Goal: Task Accomplishment & Management: Complete application form

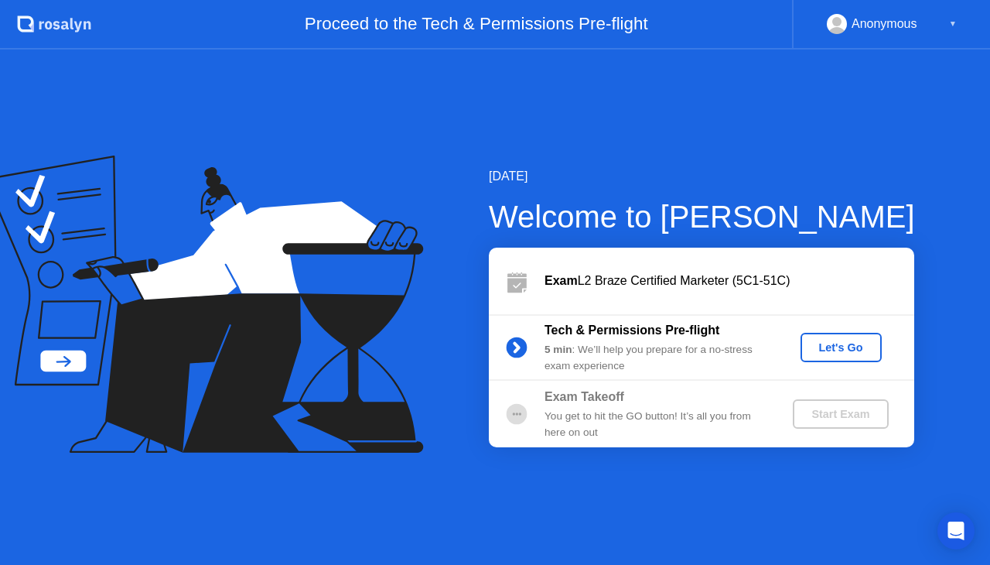
click at [860, 347] on div "Let's Go" at bounding box center [841, 347] width 69 height 12
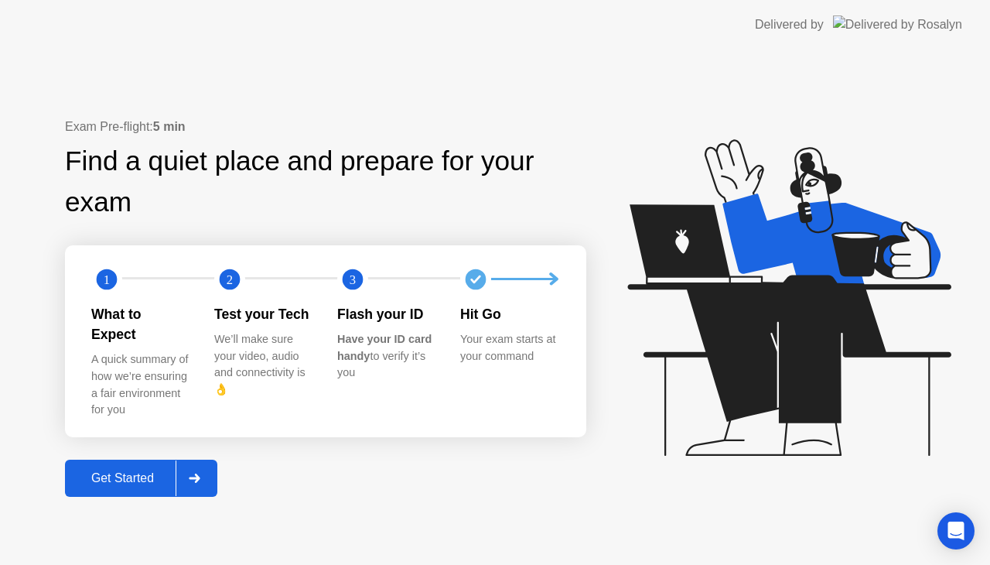
click at [113, 471] on div "Get Started" at bounding box center [123, 478] width 106 height 14
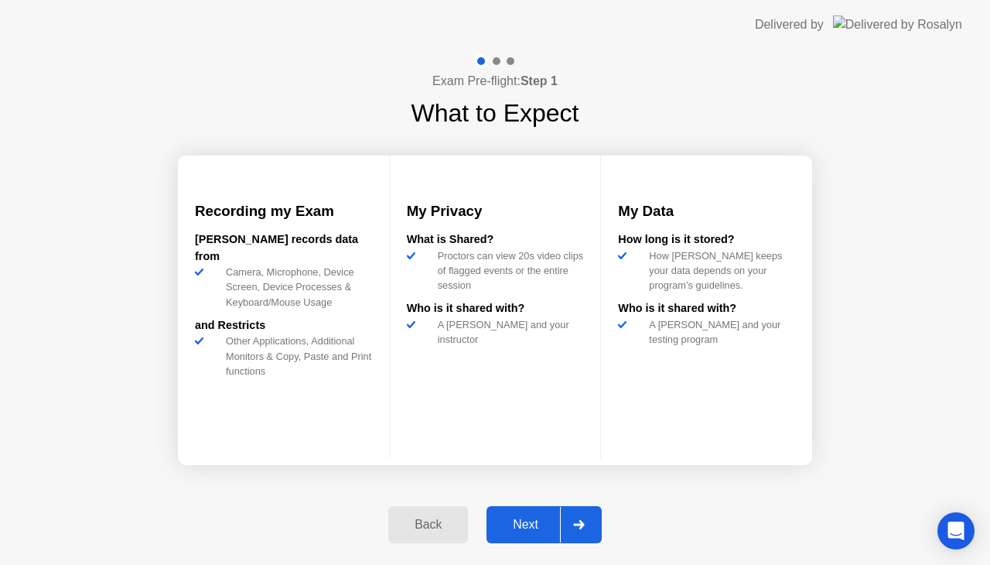
click at [531, 531] on div "Next" at bounding box center [525, 525] width 69 height 14
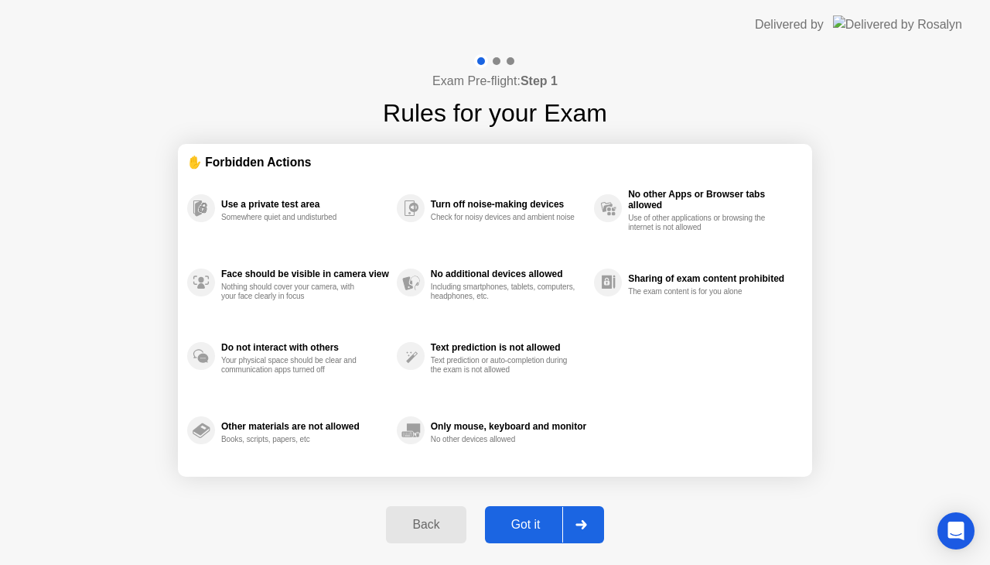
click at [504, 508] on button "Got it" at bounding box center [544, 524] width 119 height 37
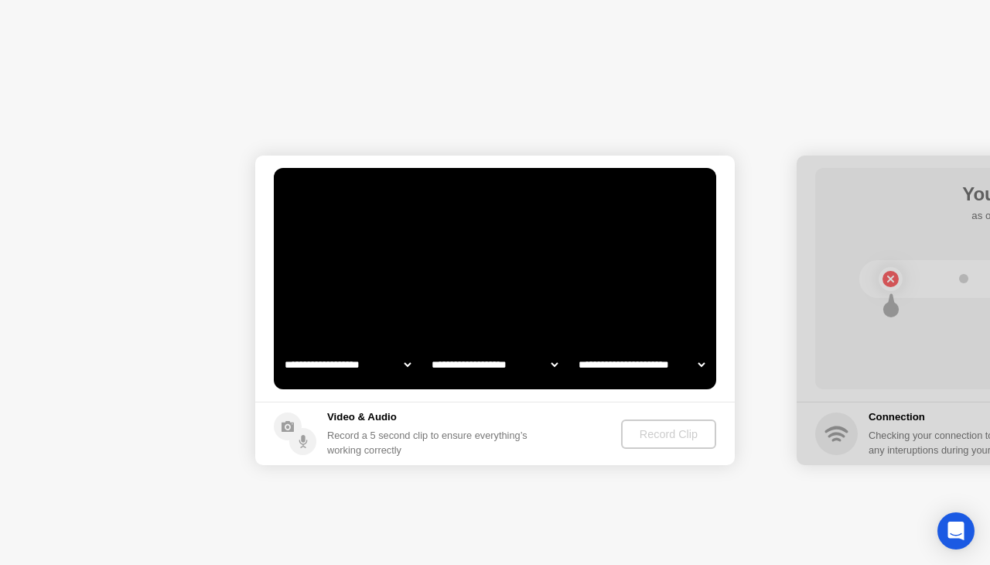
select select "**********"
select select "*******"
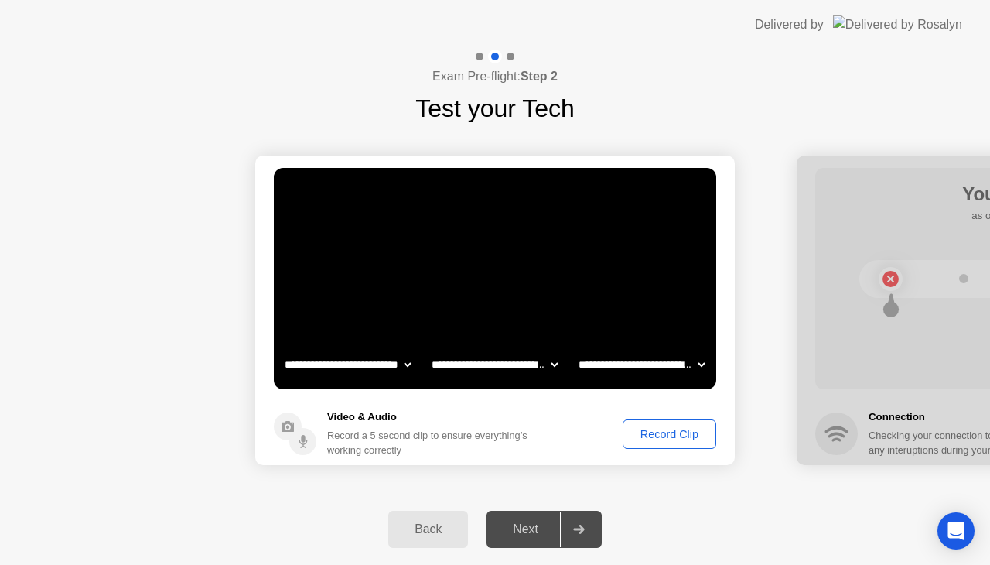
click at [542, 536] on div "Next" at bounding box center [525, 529] width 69 height 14
click at [580, 529] on icon at bounding box center [578, 529] width 11 height 9
click at [563, 525] on div at bounding box center [578, 529] width 37 height 36
click at [523, 525] on div "Next" at bounding box center [525, 529] width 69 height 14
click at [658, 367] on select "**********" at bounding box center [642, 364] width 132 height 31
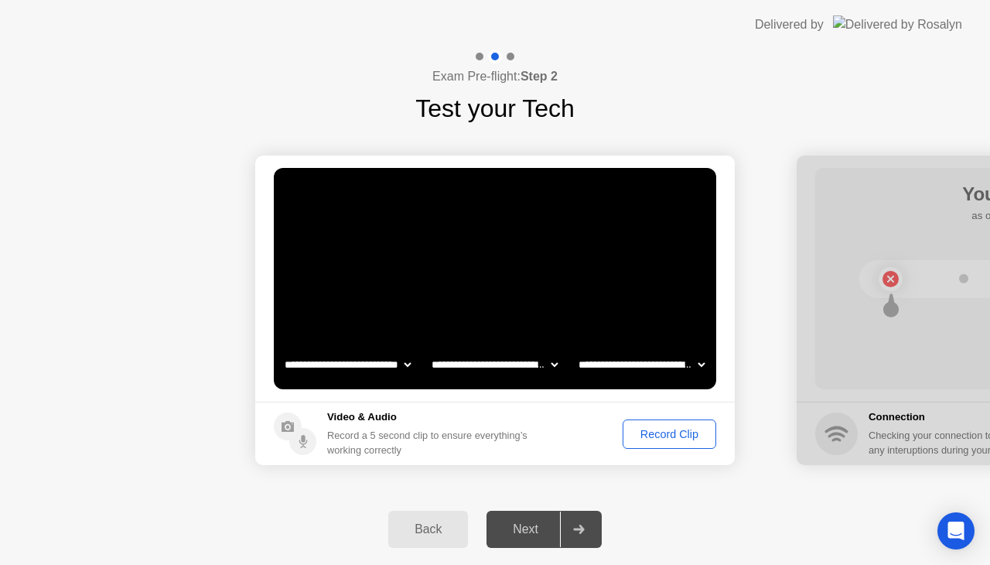
drag, startPoint x: 652, startPoint y: 365, endPoint x: 608, endPoint y: 362, distance: 43.4
click at [652, 365] on select "**********" at bounding box center [642, 364] width 132 height 31
click at [539, 365] on select "**********" at bounding box center [495, 364] width 132 height 31
click at [532, 364] on select "**********" at bounding box center [495, 364] width 132 height 31
click at [652, 435] on div "Record Clip" at bounding box center [669, 434] width 83 height 12
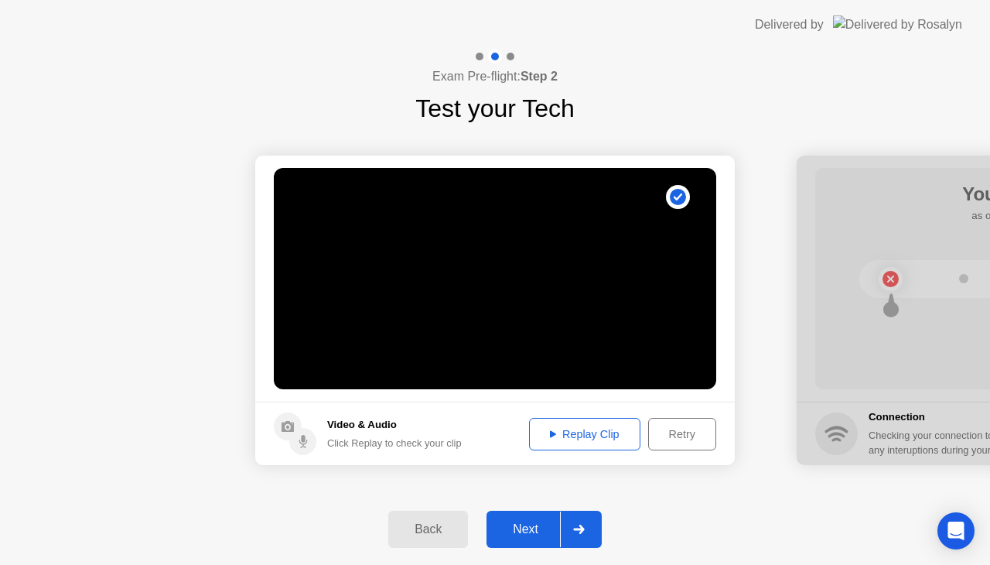
click at [526, 523] on div "Next" at bounding box center [525, 529] width 69 height 14
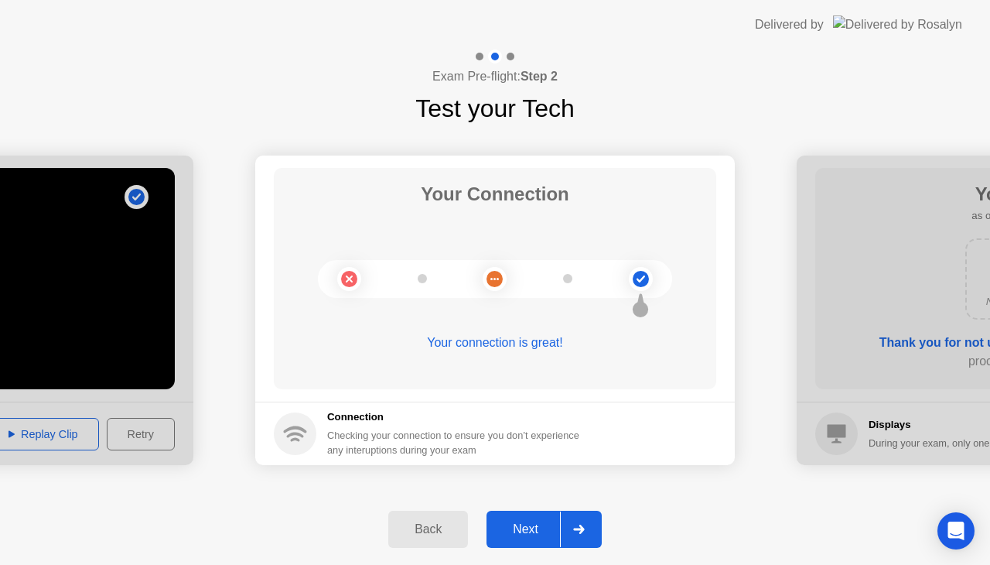
click at [509, 534] on div "Next" at bounding box center [525, 529] width 69 height 14
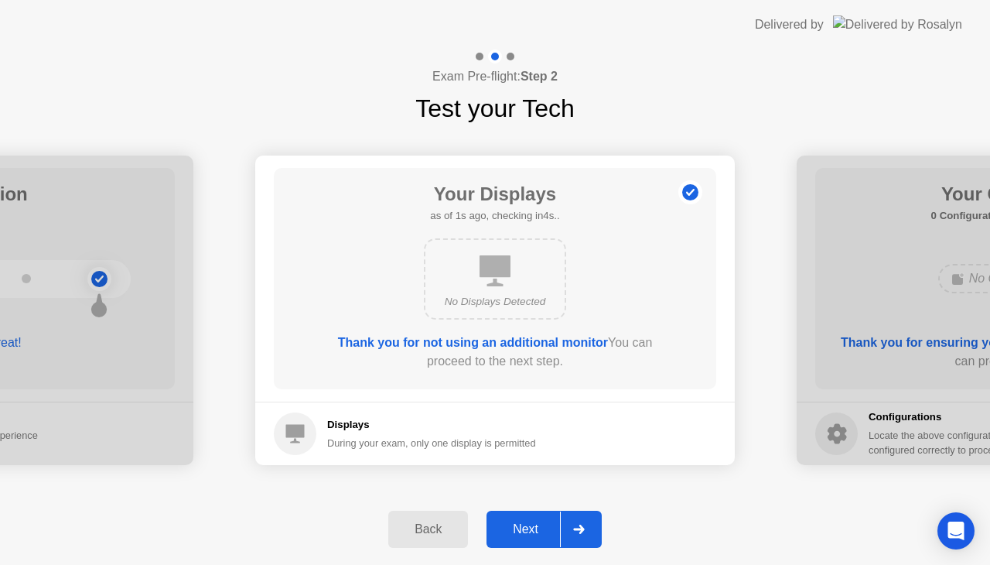
click at [513, 283] on div "No Displays Detected" at bounding box center [495, 278] width 142 height 81
click at [549, 528] on div "Next" at bounding box center [525, 529] width 69 height 14
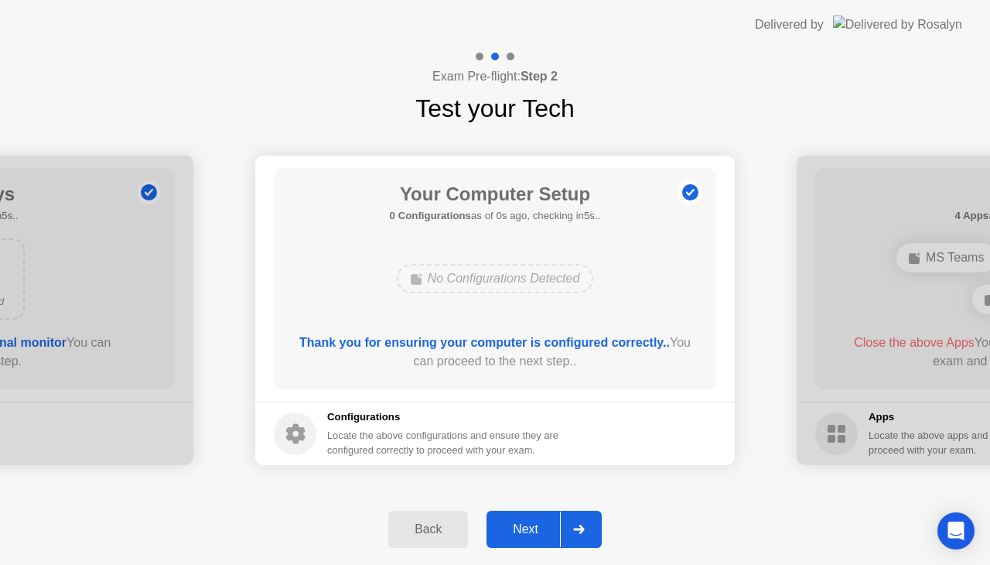
click at [535, 528] on div "Next" at bounding box center [525, 529] width 69 height 14
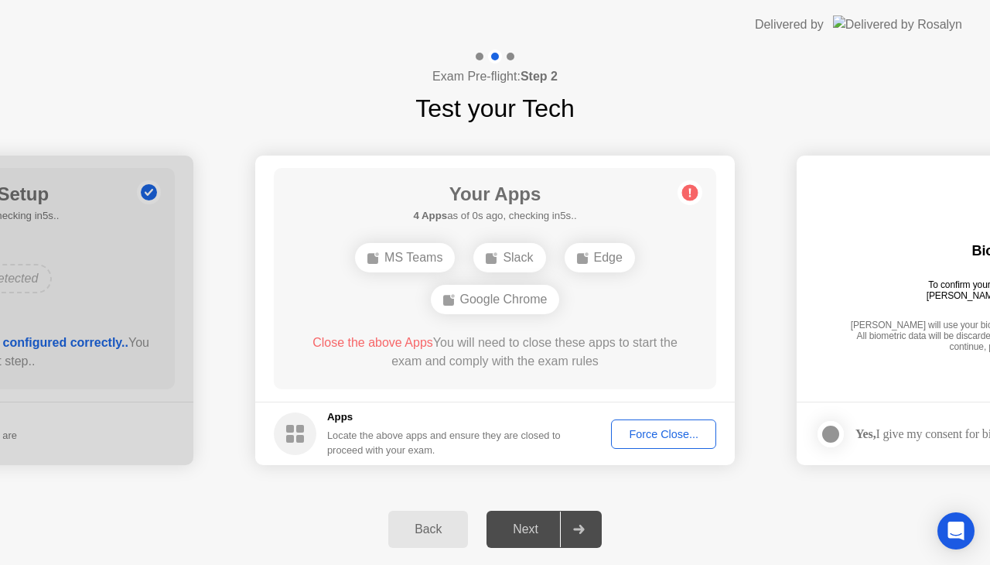
click at [659, 439] on div "Force Close..." at bounding box center [664, 434] width 94 height 12
click at [574, 384] on div "Your Apps Searching for disallowed apps... MS Teams Slack Edge Google Chrome Cl…" at bounding box center [495, 278] width 443 height 221
click at [562, 463] on footer "Apps Locate the above apps and ensure they are closed to proceed with your exam…" at bounding box center [495, 433] width 480 height 63
click at [503, 275] on div "Edge" at bounding box center [495, 278] width 70 height 29
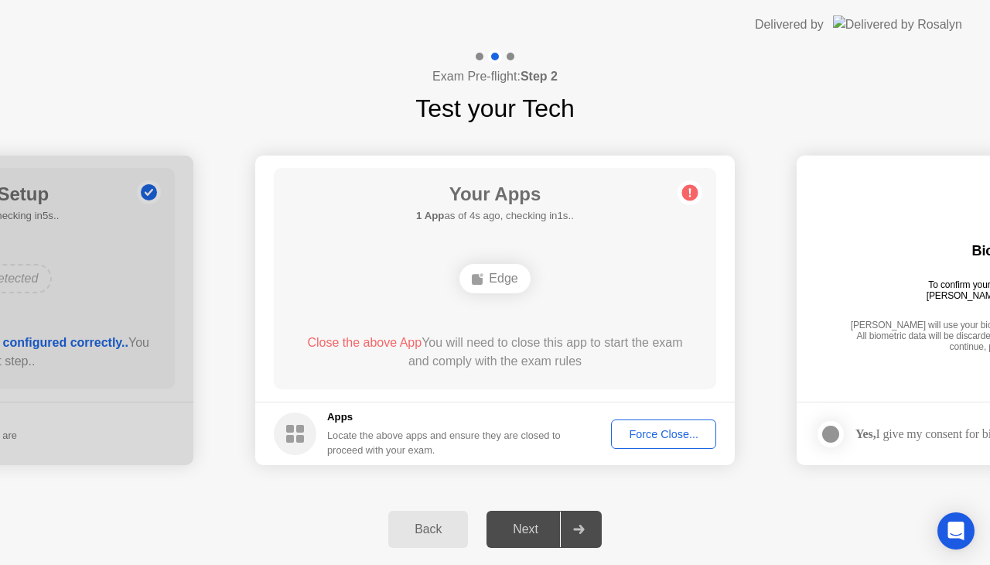
click at [649, 433] on div "Force Close..." at bounding box center [664, 434] width 94 height 12
click at [738, 528] on div "Back Next" at bounding box center [495, 529] width 990 height 71
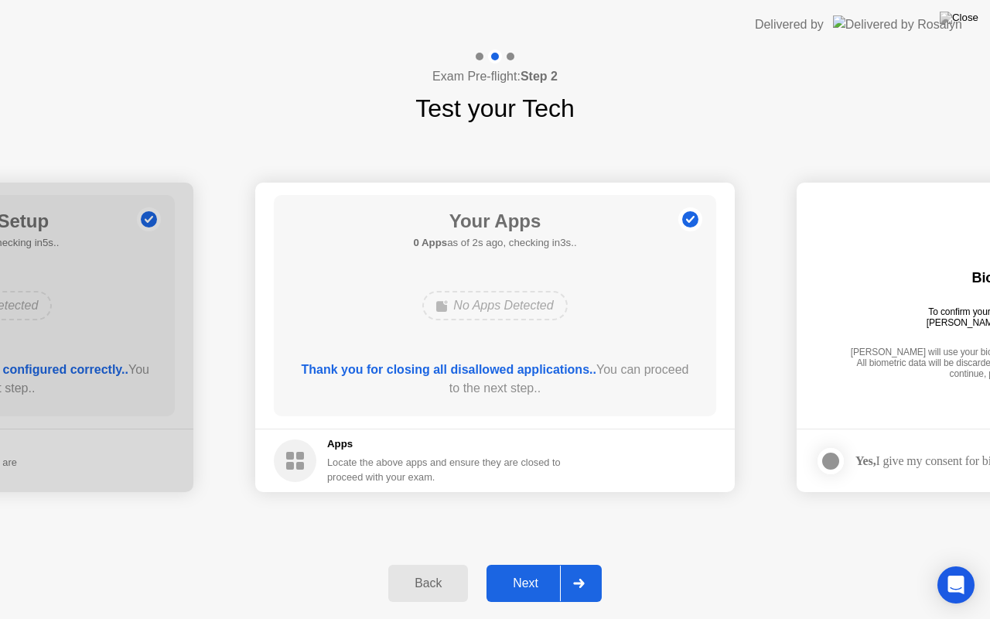
click at [551, 564] on button "Next" at bounding box center [544, 583] width 115 height 37
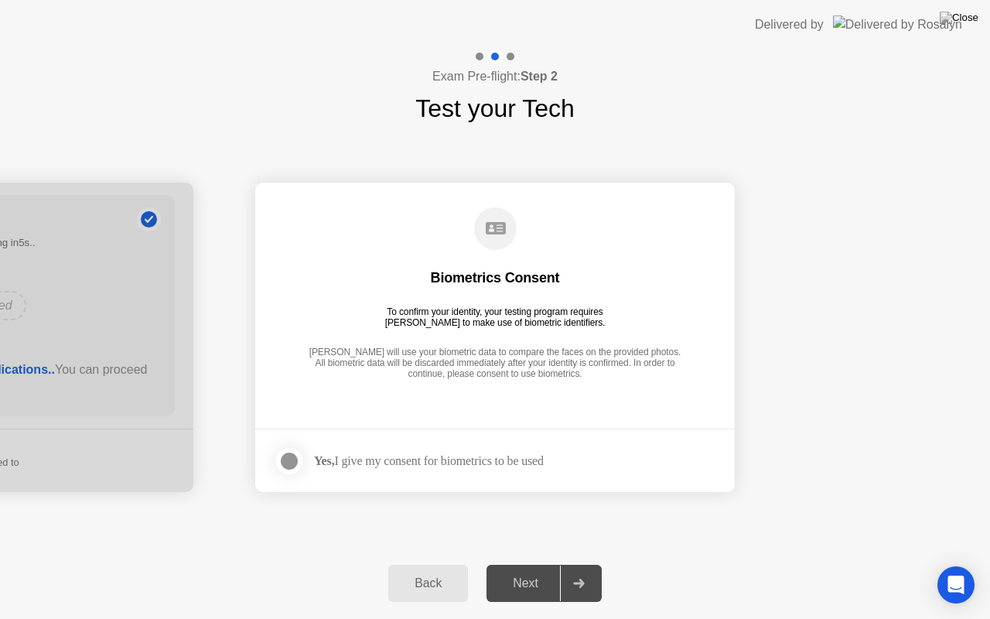
click at [473, 301] on div "Biometrics Consent To confirm your identity, your testing program requires [PER…" at bounding box center [495, 294] width 443 height 199
click at [288, 462] on div at bounding box center [289, 461] width 19 height 19
click at [540, 564] on div "Next" at bounding box center [525, 583] width 69 height 14
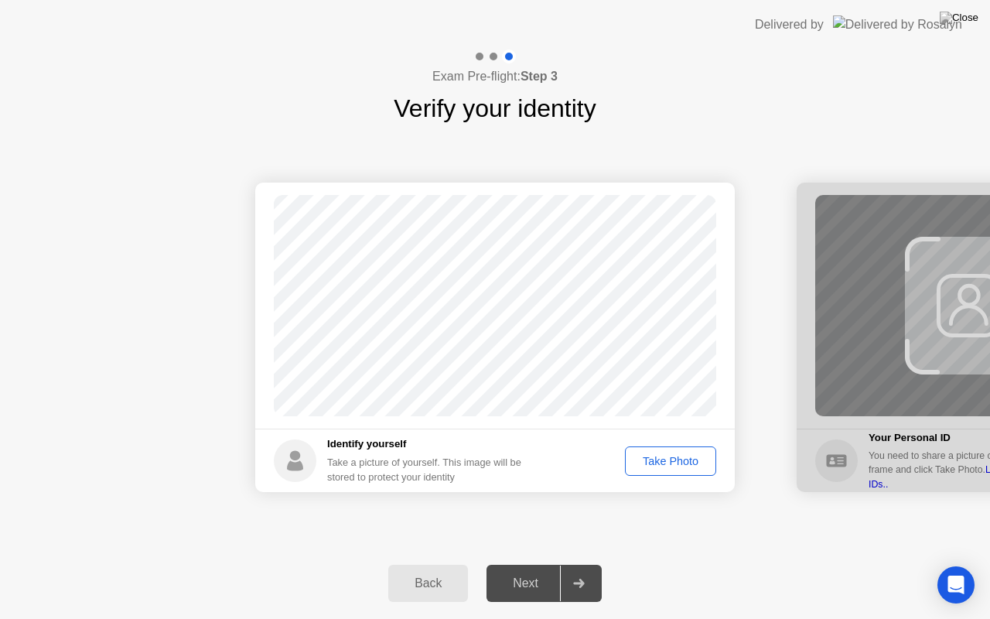
click at [662, 461] on div "Take Photo" at bounding box center [671, 461] width 80 height 12
click at [539, 564] on button "Next" at bounding box center [544, 583] width 115 height 37
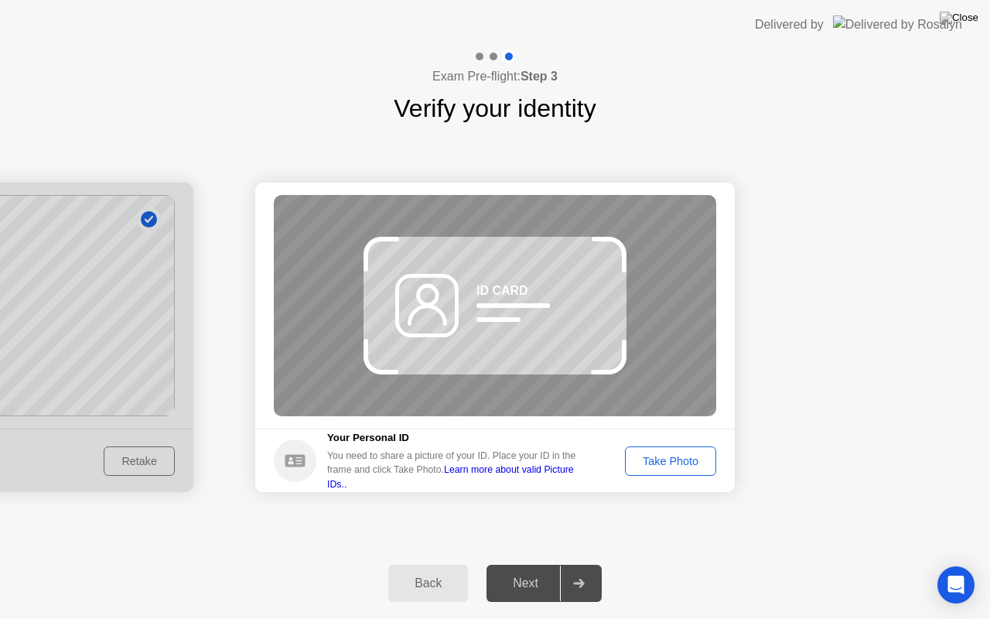
click at [444, 564] on div "Back" at bounding box center [428, 583] width 70 height 14
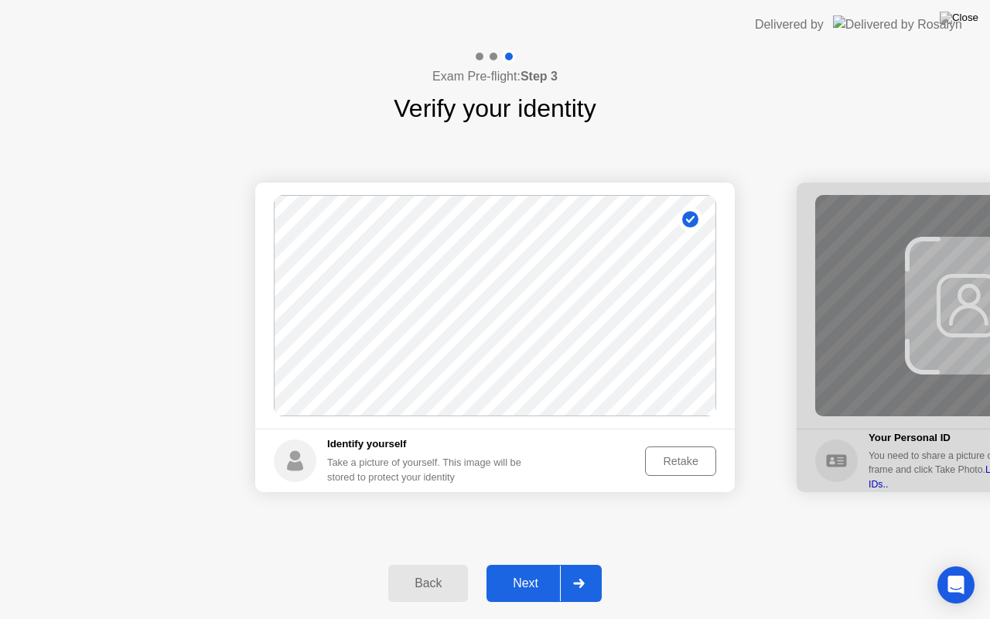
click at [688, 469] on button "Retake" at bounding box center [680, 460] width 71 height 29
click at [539, 564] on div "Next" at bounding box center [525, 583] width 69 height 14
click at [664, 465] on div "Take Photo" at bounding box center [671, 461] width 80 height 12
click at [532, 564] on div "Next" at bounding box center [525, 583] width 69 height 14
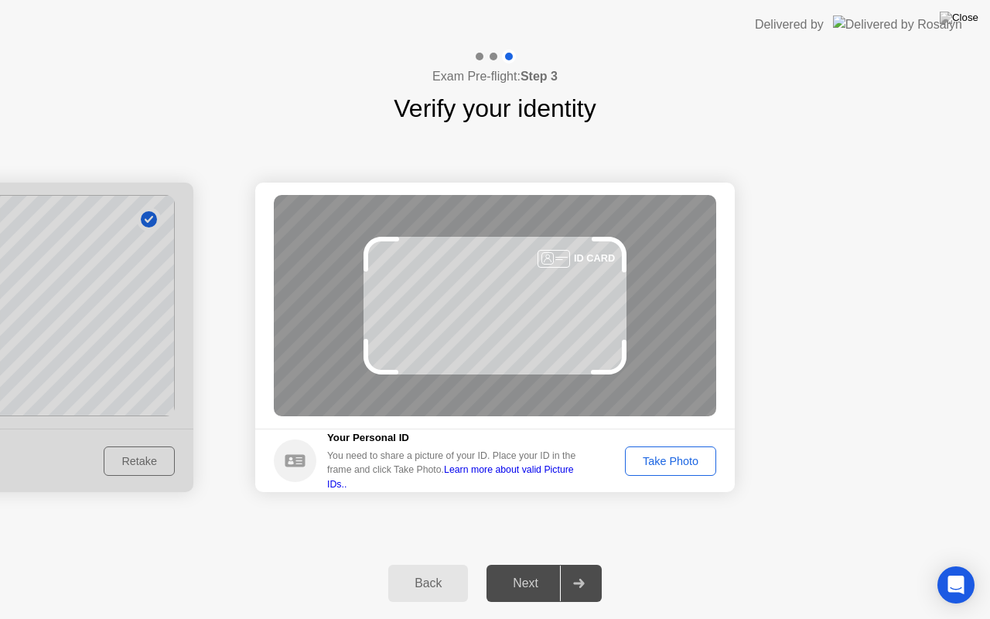
click at [671, 465] on div "Take Photo" at bounding box center [671, 461] width 80 height 12
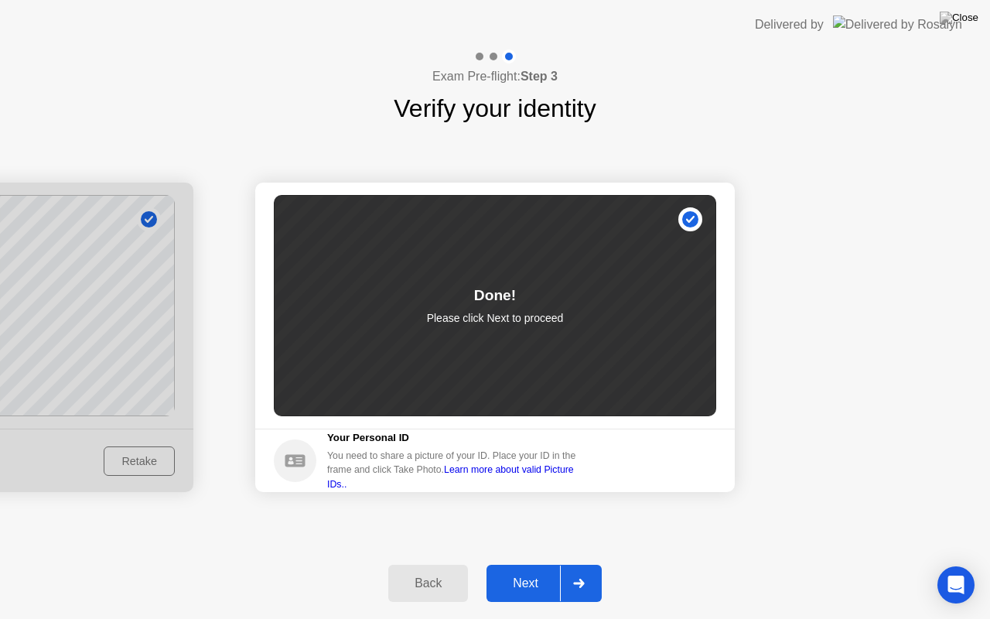
click at [542, 564] on button "Next" at bounding box center [544, 583] width 115 height 37
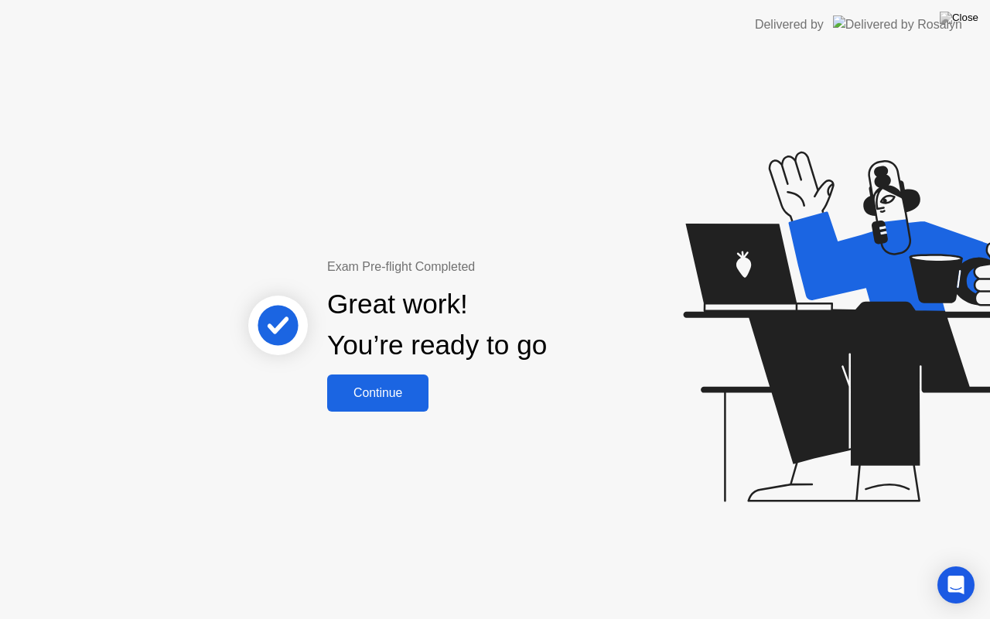
click at [367, 399] on div "Continue" at bounding box center [378, 393] width 92 height 14
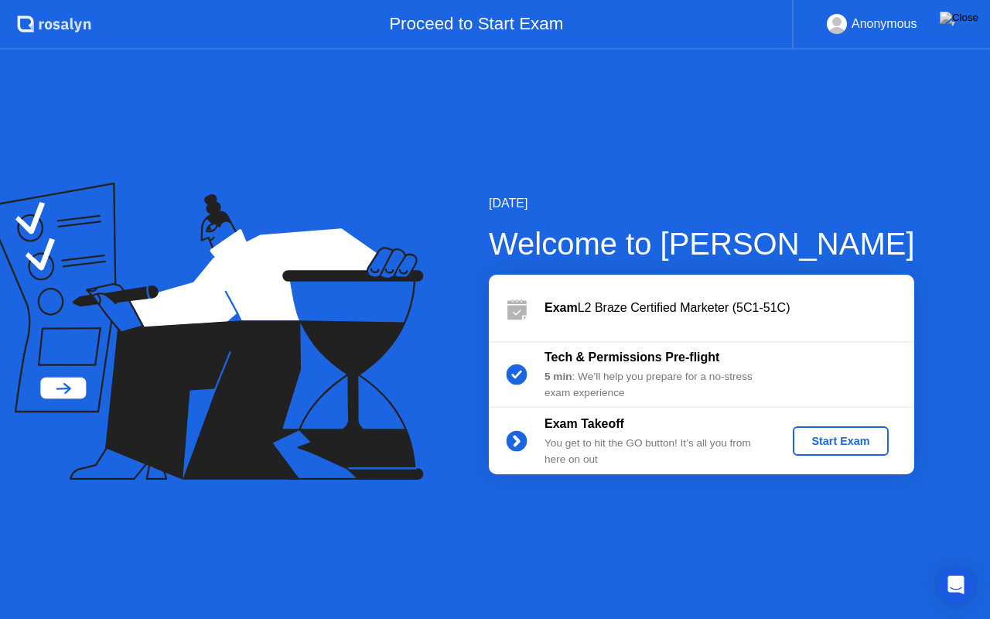
click at [850, 446] on div "Start Exam" at bounding box center [840, 441] width 83 height 12
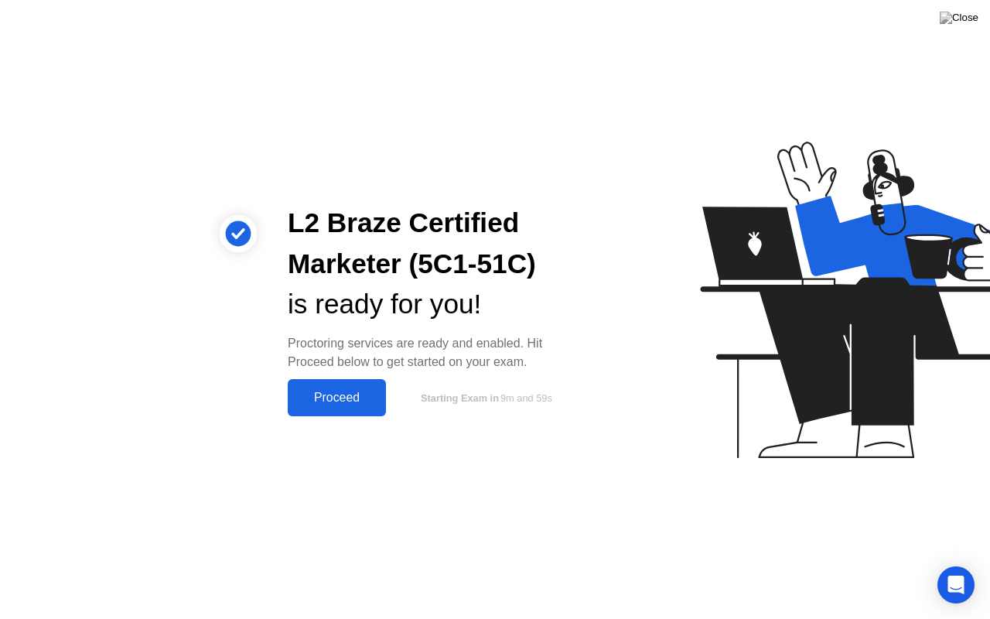
click at [340, 391] on div "Proceed" at bounding box center [336, 398] width 89 height 14
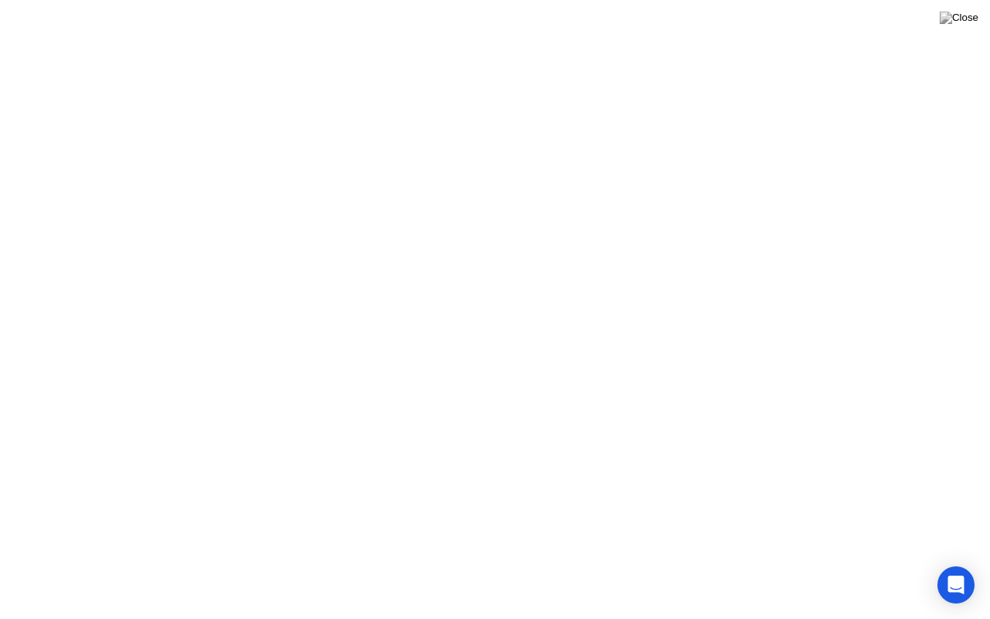
click icon
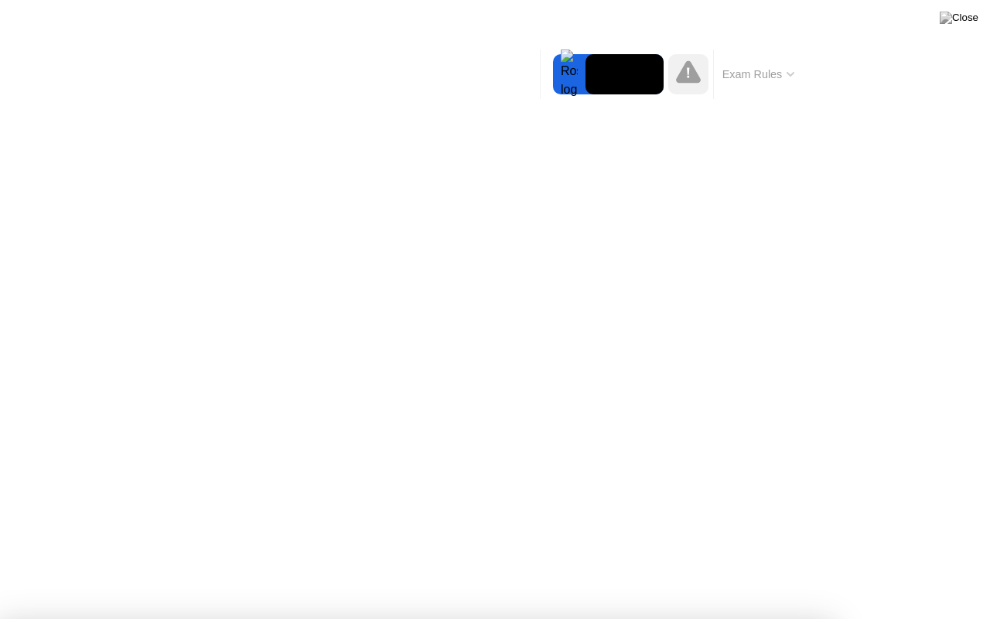
click at [921, 564] on div at bounding box center [495, 619] width 990 height 0
